Goal: Task Accomplishment & Management: Use online tool/utility

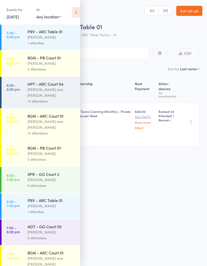
click at [161, 112] on div "Booked: 54 Attended: 1 Remain: -" at bounding box center [168, 125] width 24 height 44
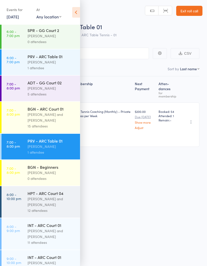
scroll to position [321, 0]
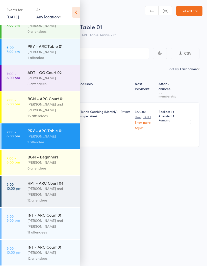
click at [139, 141] on div "Membership Next Payment Atten­dances for membership [PERSON_NAME] [PERSON_NAME]…" at bounding box center [104, 122] width 192 height 93
click at [57, 223] on div "[PERSON_NAME] and [PERSON_NAME]" at bounding box center [51, 224] width 48 height 12
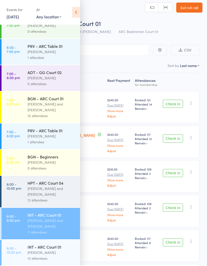
scroll to position [339, 0]
click at [75, 12] on icon at bounding box center [76, 12] width 8 height 11
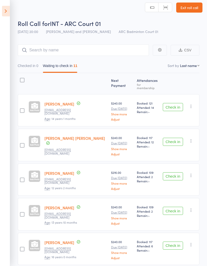
scroll to position [0, 0]
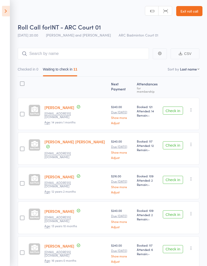
click at [176, 108] on button "Check in" at bounding box center [173, 111] width 20 height 8
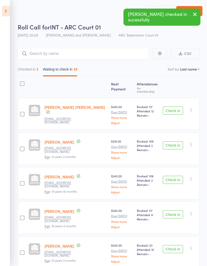
click at [182, 107] on button "Check in" at bounding box center [173, 111] width 20 height 8
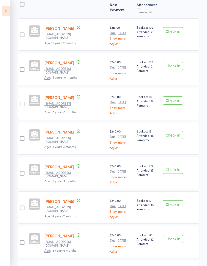
scroll to position [79, 0]
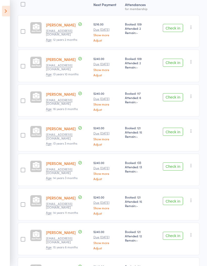
click at [179, 132] on button "Check in" at bounding box center [173, 132] width 20 height 8
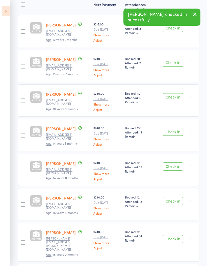
click at [177, 134] on button "Check in" at bounding box center [173, 132] width 20 height 8
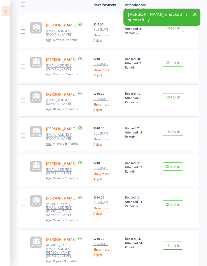
scroll to position [71, 0]
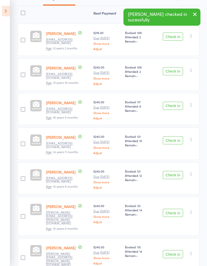
click at [177, 141] on button "Check in" at bounding box center [173, 140] width 20 height 8
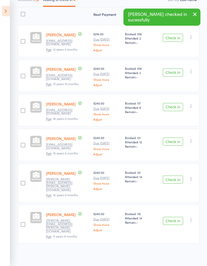
scroll to position [36, 0]
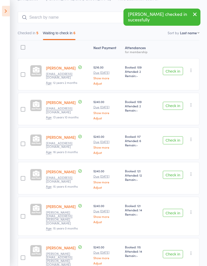
click at [179, 175] on button "Check in" at bounding box center [173, 175] width 20 height 8
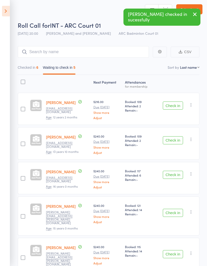
scroll to position [22, 0]
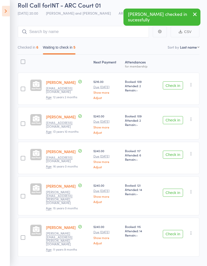
click at [176, 190] on button "Check in" at bounding box center [173, 193] width 20 height 8
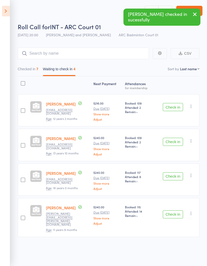
click at [177, 211] on button "Check in" at bounding box center [173, 215] width 20 height 8
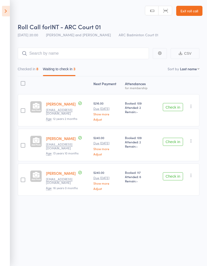
click at [6, 14] on icon at bounding box center [6, 11] width 8 height 11
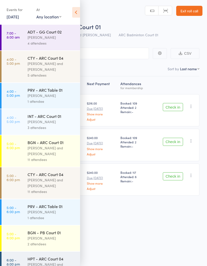
scroll to position [0, 0]
click at [56, 125] on div "[PERSON_NAME]" at bounding box center [51, 122] width 48 height 6
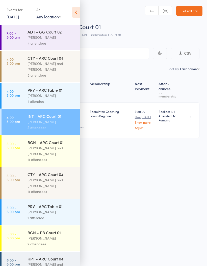
click at [77, 13] on icon at bounding box center [76, 12] width 8 height 11
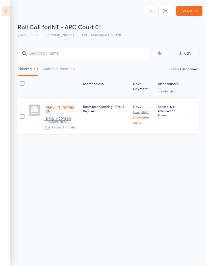
click at [71, 66] on button "Waiting to check in 2" at bounding box center [59, 71] width 33 height 12
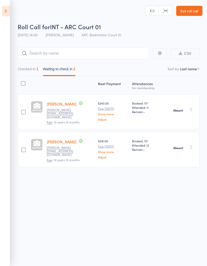
click at [192, 107] on icon "button" at bounding box center [190, 109] width 5 height 5
click at [177, 116] on li "Check in" at bounding box center [173, 119] width 42 height 6
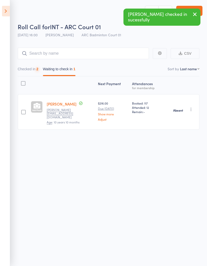
click at [193, 107] on icon "button" at bounding box center [190, 109] width 5 height 5
click at [180, 116] on li "Check in" at bounding box center [173, 119] width 42 height 6
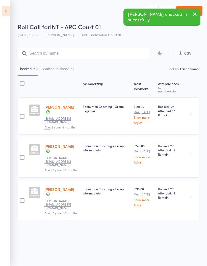
click at [4, 11] on icon at bounding box center [6, 11] width 8 height 11
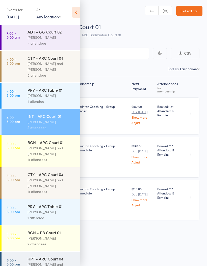
click at [74, 12] on icon at bounding box center [76, 12] width 8 height 11
